Goal: Task Accomplishment & Management: Complete application form

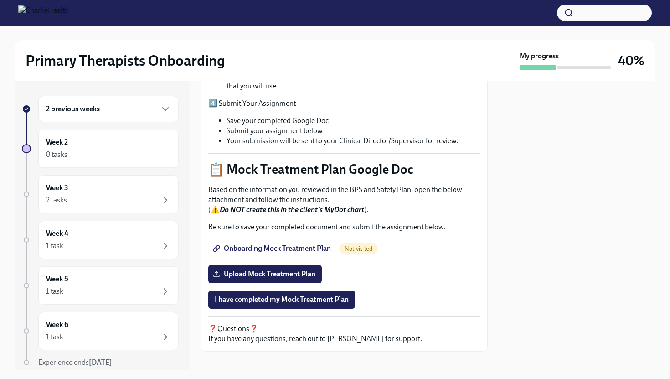
scroll to position [336, 0]
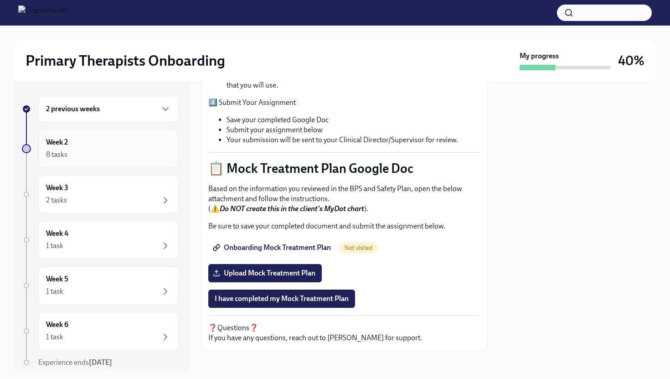
click at [128, 153] on div "8 tasks" at bounding box center [108, 154] width 125 height 11
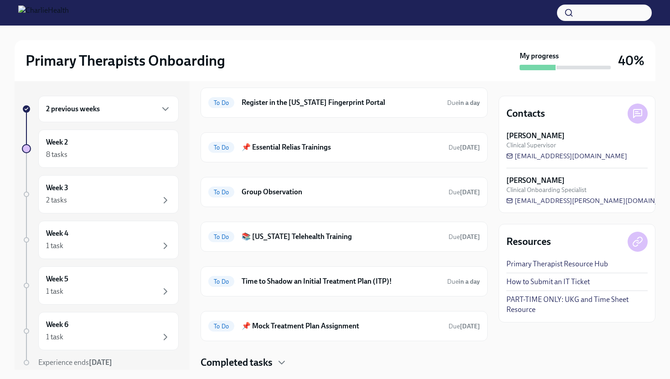
scroll to position [109, 0]
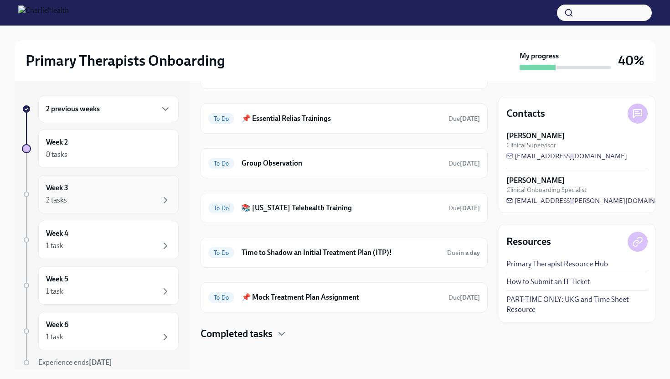
click at [129, 204] on div "2 tasks" at bounding box center [108, 200] width 125 height 11
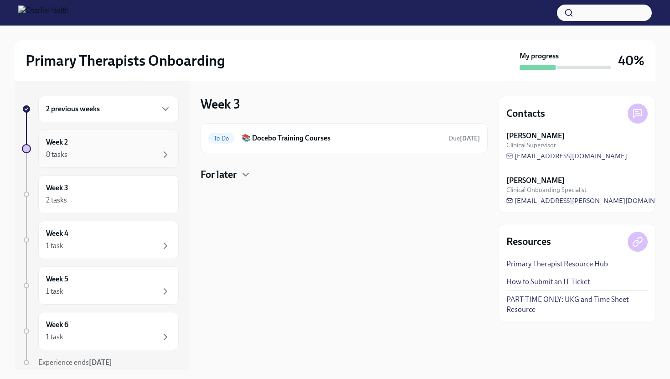
click at [125, 152] on div "8 tasks" at bounding box center [108, 154] width 125 height 11
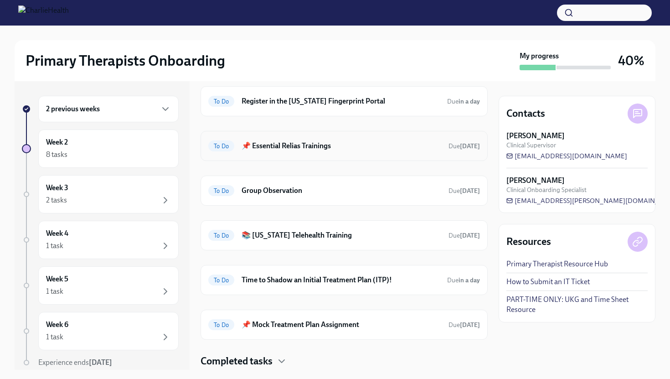
scroll to position [109, 0]
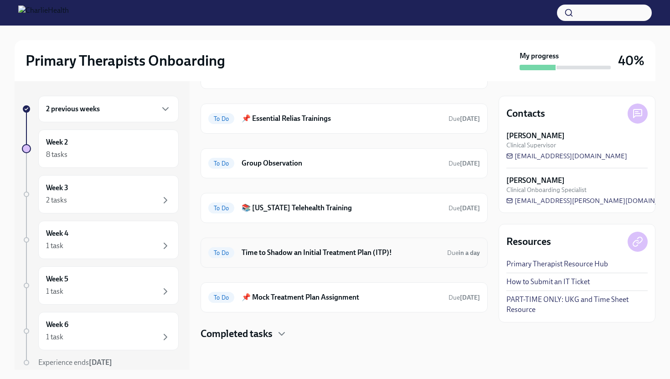
click at [269, 254] on h6 "Time to Shadow an Initial Treatment Plan (ITP)!" at bounding box center [341, 253] width 198 height 10
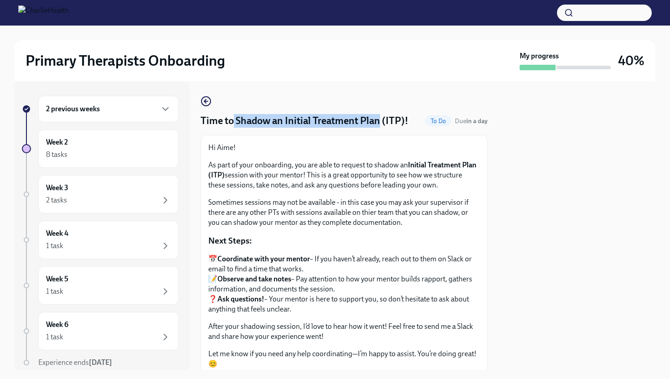
drag, startPoint x: 234, startPoint y: 119, endPoint x: 380, endPoint y: 117, distance: 145.5
click at [380, 117] on h4 "Time to Shadow an Initial Treatment Plan (ITP)!" at bounding box center [305, 121] width 208 height 14
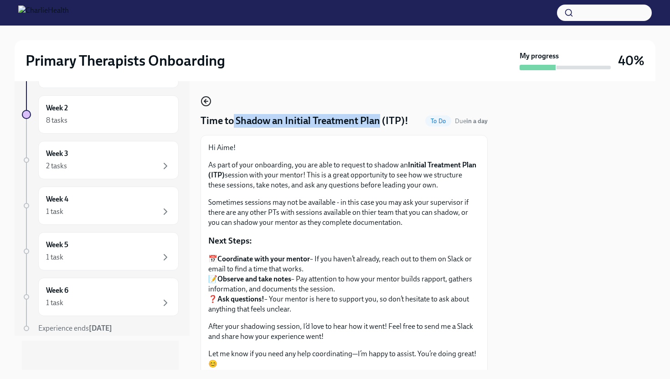
click at [206, 104] on icon "button" at bounding box center [206, 101] width 11 height 11
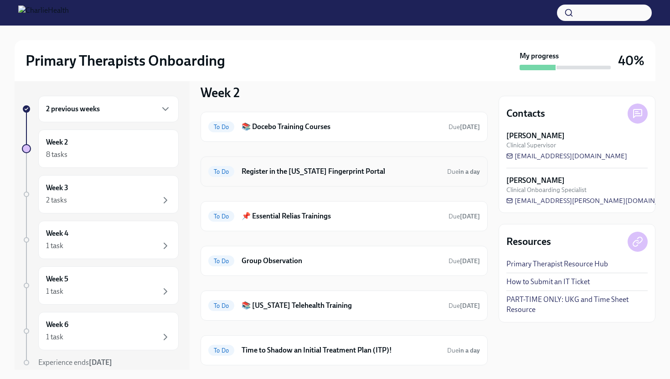
scroll to position [12, 0]
click at [289, 174] on h6 "Register in the [US_STATE] Fingerprint Portal" at bounding box center [341, 171] width 198 height 10
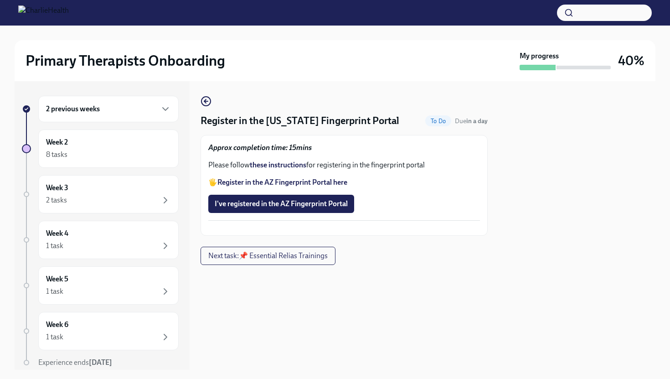
click at [281, 181] on strong "Register in the AZ Fingerprint Portal here" at bounding box center [282, 182] width 130 height 9
click at [280, 164] on strong "these instructions" at bounding box center [278, 164] width 57 height 9
click at [295, 207] on span "I've registered in the AZ Fingerprint Portal" at bounding box center [281, 203] width 133 height 9
